Goal: Check status

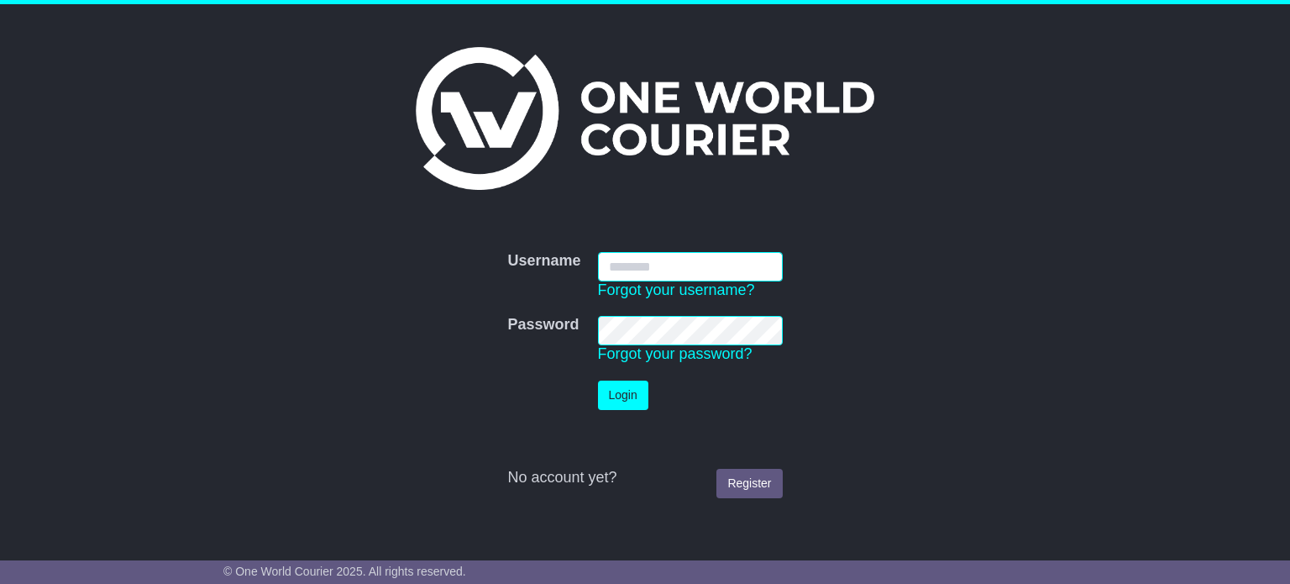
type input "**********"
click at [618, 382] on button "Login" at bounding box center [623, 394] width 50 height 29
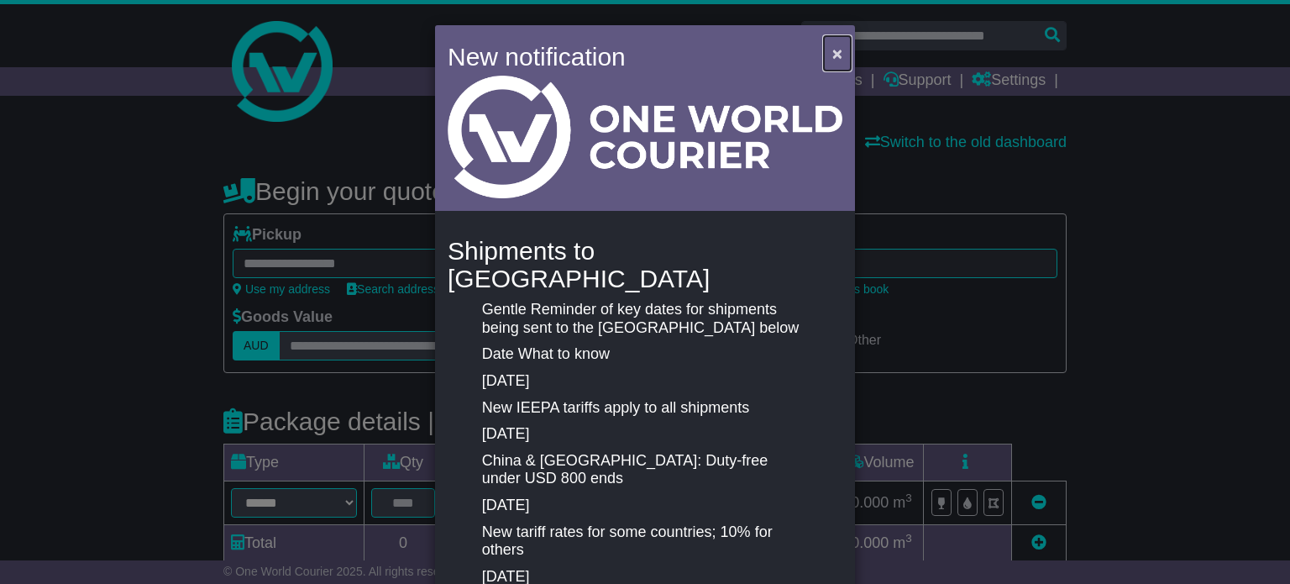
click at [836, 53] on span "×" at bounding box center [837, 53] width 10 height 19
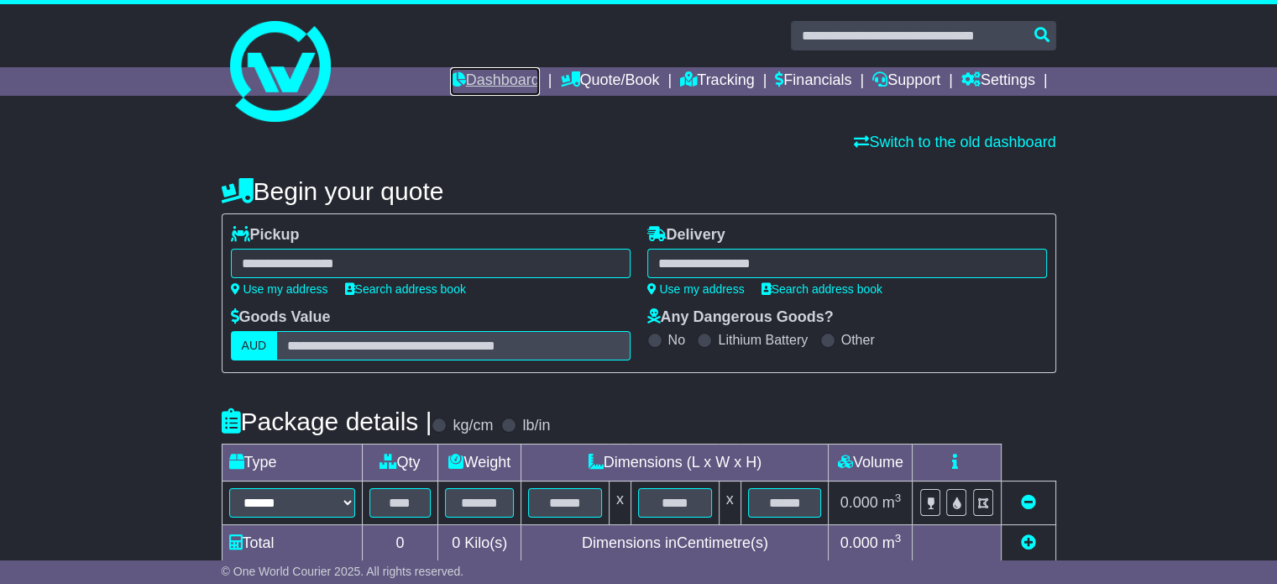
click at [480, 81] on link "Dashboard" at bounding box center [495, 81] width 90 height 29
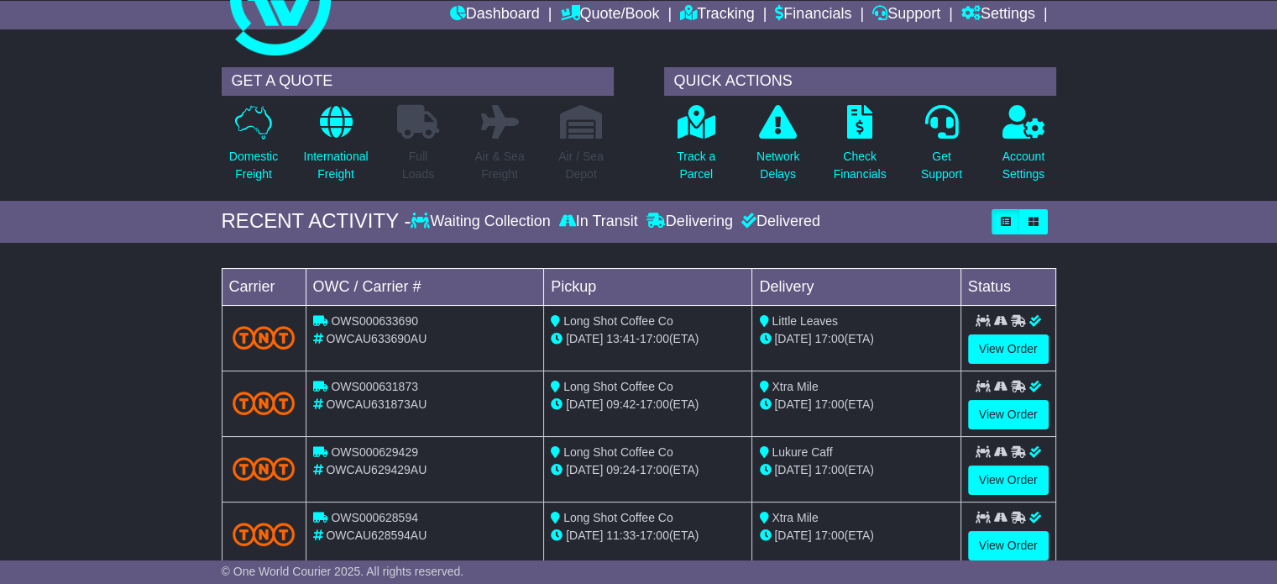
scroll to position [67, 0]
click at [1021, 411] on link "View Order" at bounding box center [1008, 413] width 81 height 29
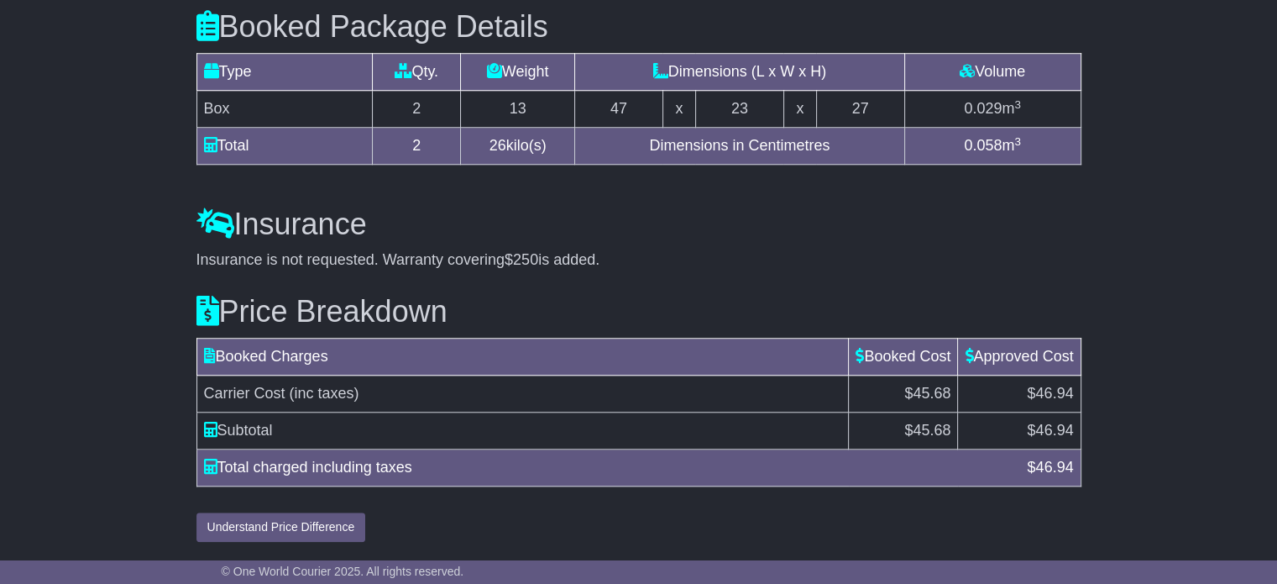
scroll to position [1532, 0]
click at [1065, 474] on span "46.94" at bounding box center [1054, 467] width 38 height 17
copy span "46.94"
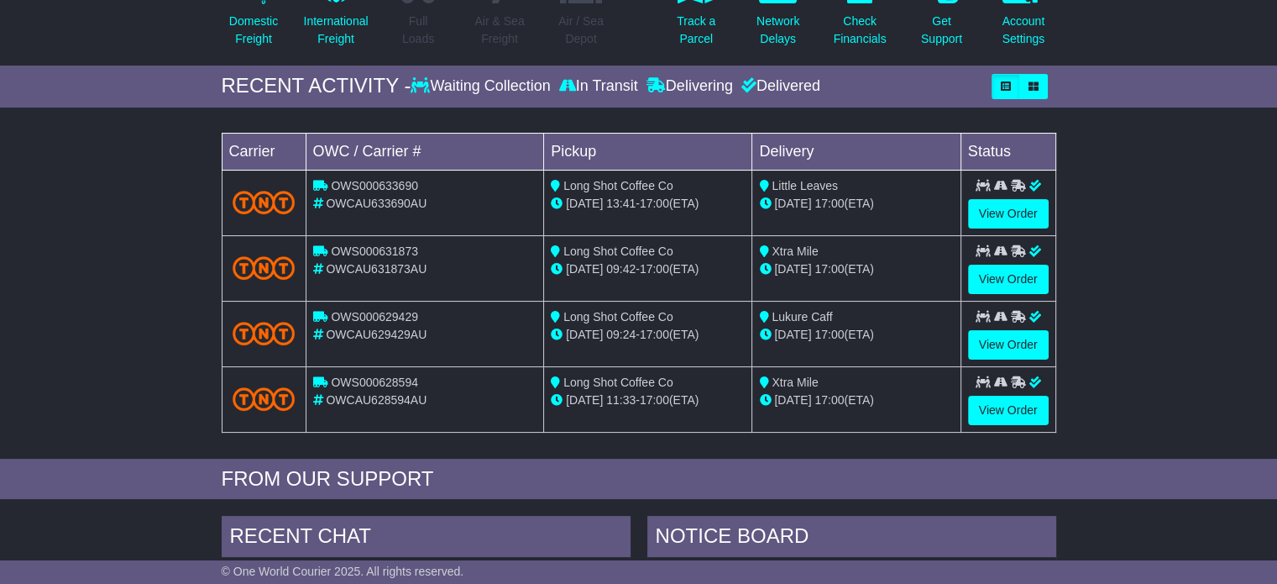
scroll to position [217, 0]
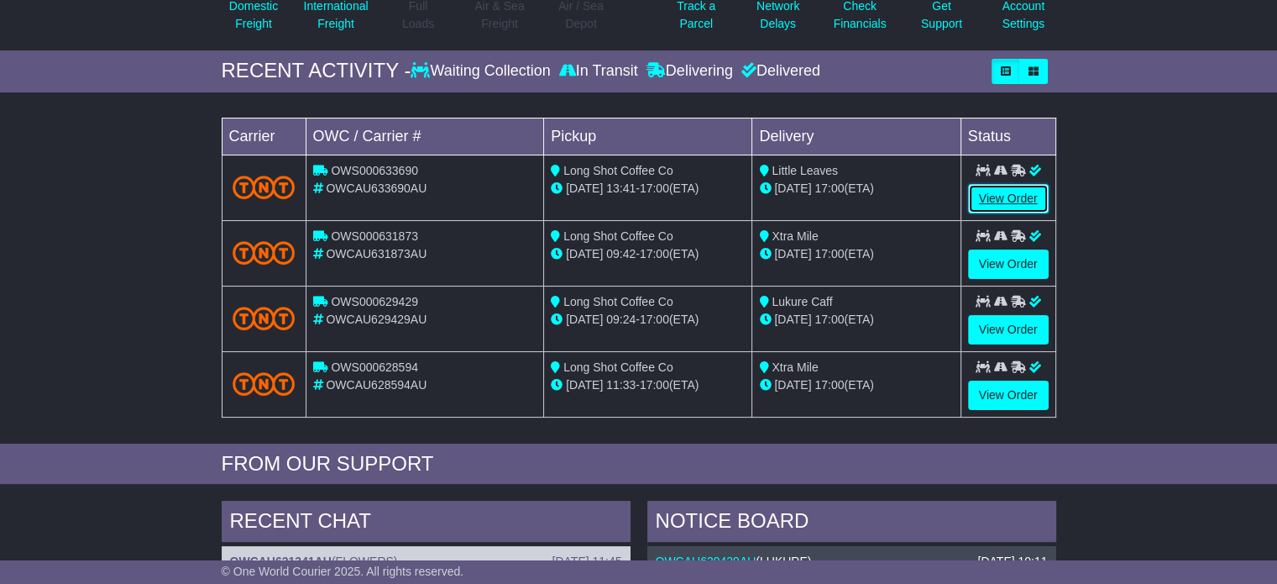
click at [1020, 191] on link "View Order" at bounding box center [1008, 198] width 81 height 29
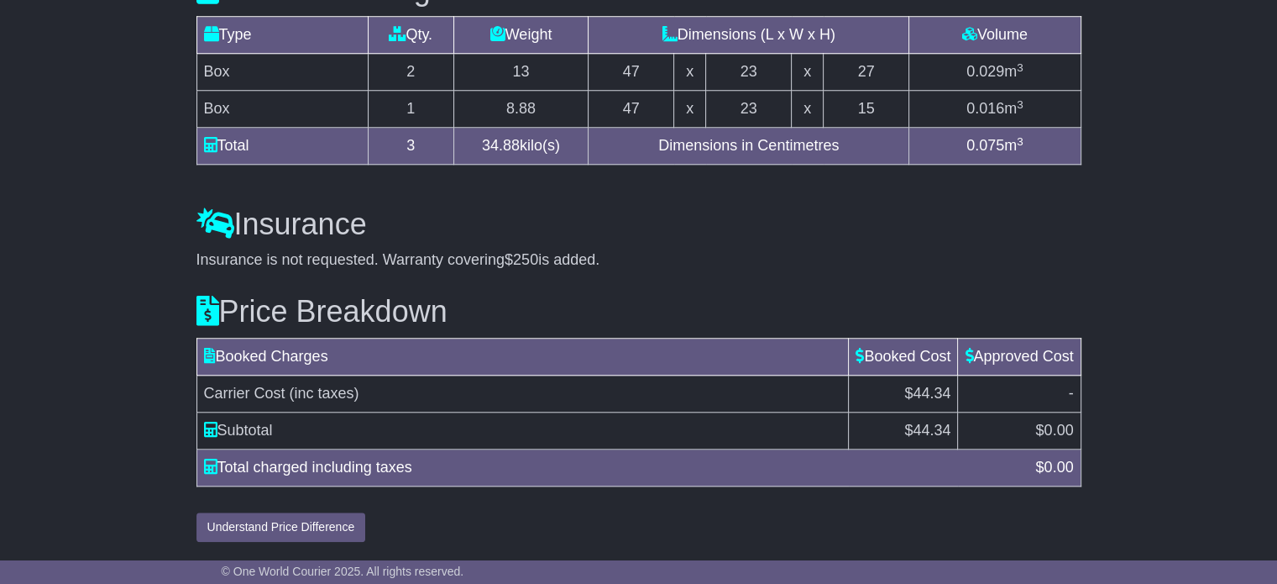
scroll to position [1572, 0]
click at [917, 424] on span "44.34" at bounding box center [932, 430] width 38 height 17
copy span "44.34"
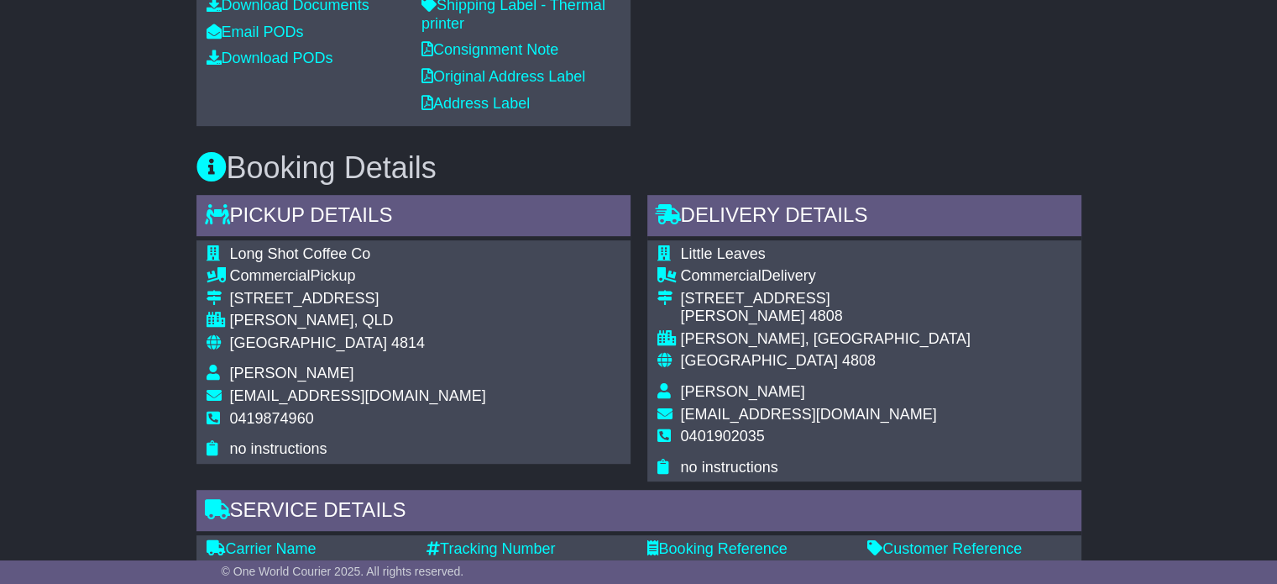
scroll to position [779, 0]
